Goal: Find specific page/section: Find specific page/section

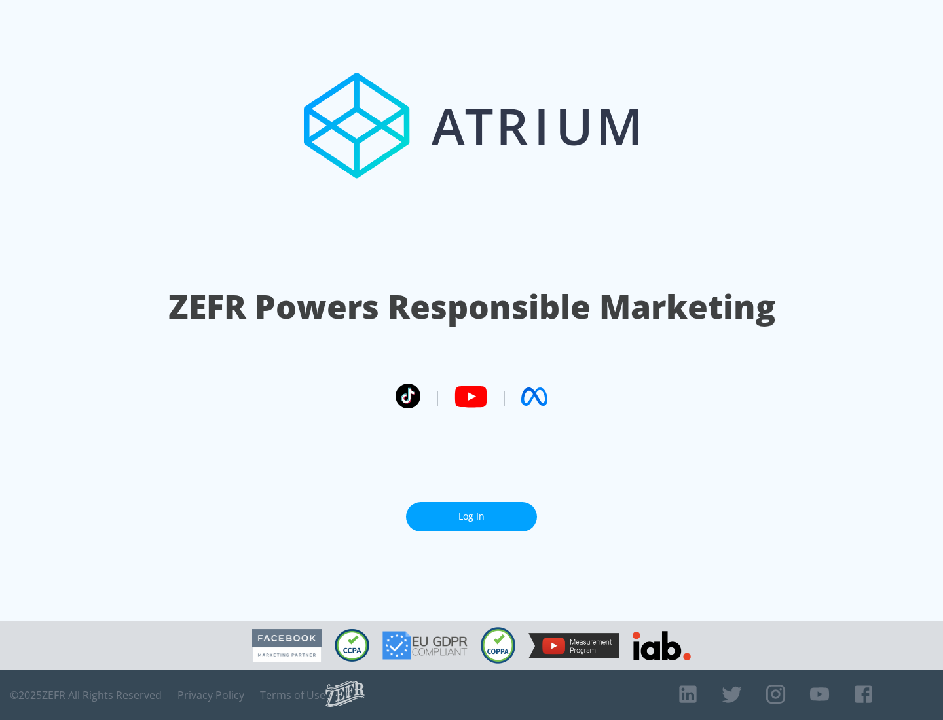
click at [472, 517] on link "Log In" at bounding box center [471, 516] width 131 height 29
